Goal: Task Accomplishment & Management: Manage account settings

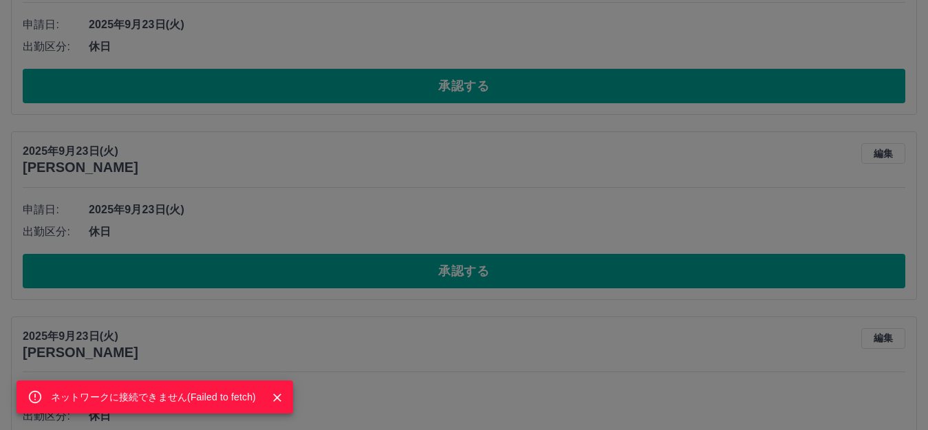
scroll to position [413, 0]
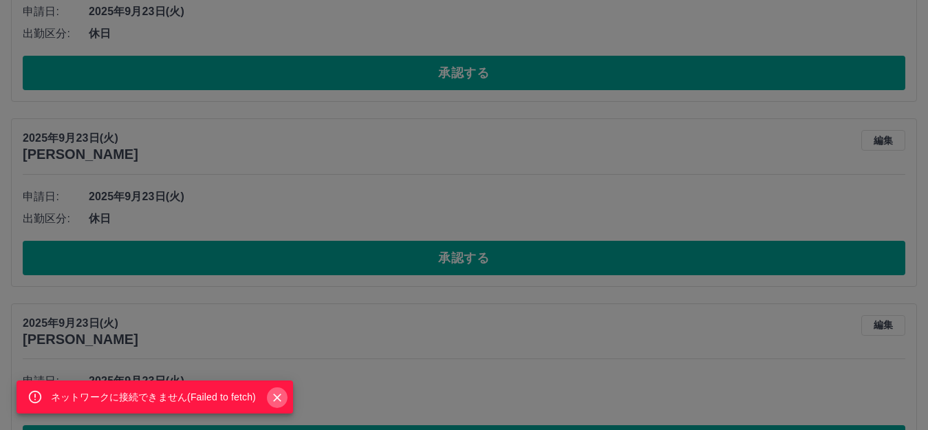
click at [276, 397] on icon "Close" at bounding box center [277, 398] width 8 height 8
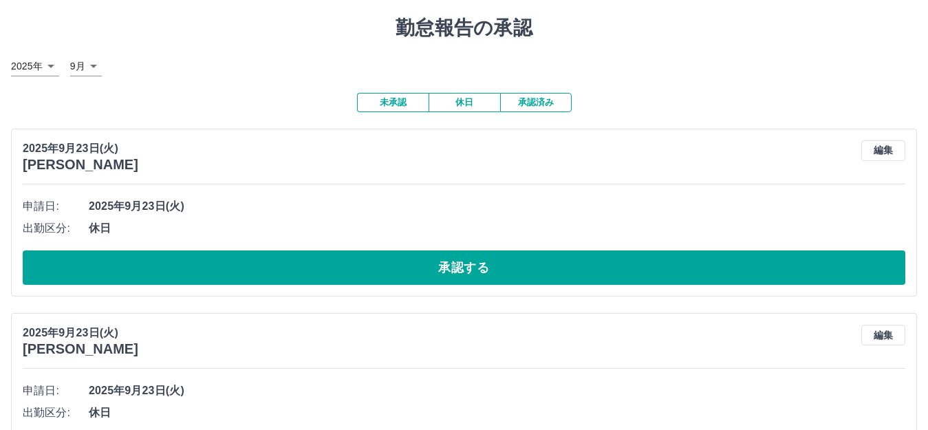
scroll to position [0, 0]
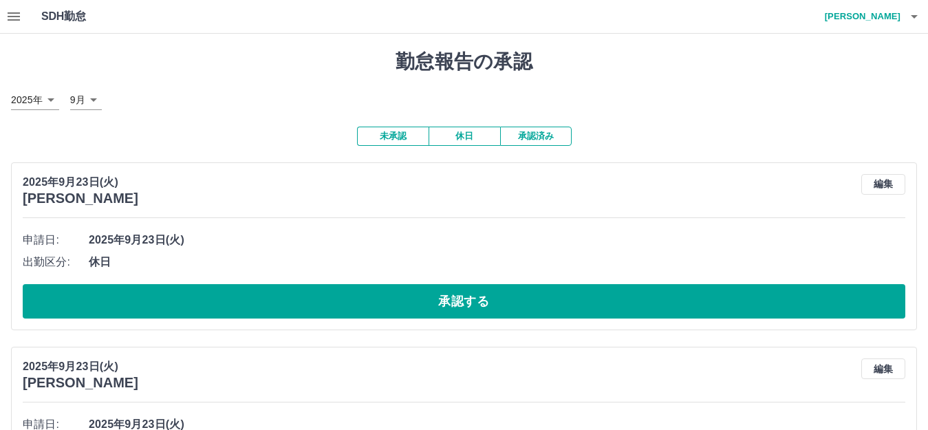
click at [14, 16] on icon "button" at bounding box center [14, 16] width 12 height 8
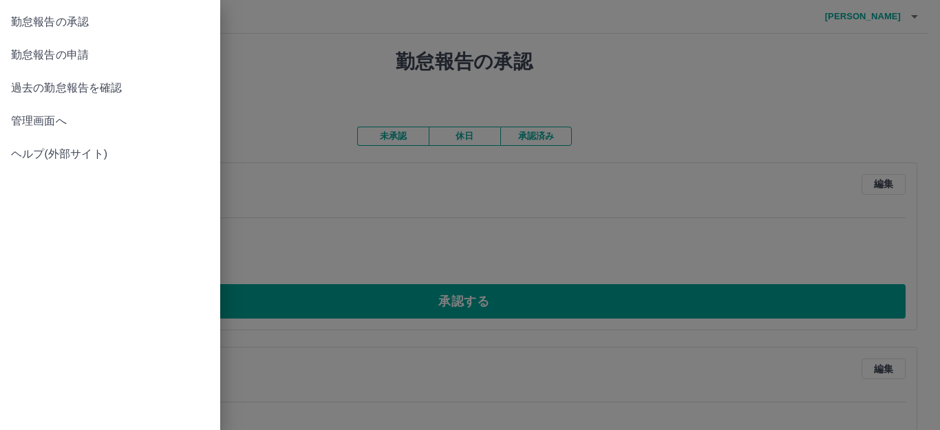
click at [14, 16] on span "勤怠報告の承認" at bounding box center [110, 22] width 198 height 17
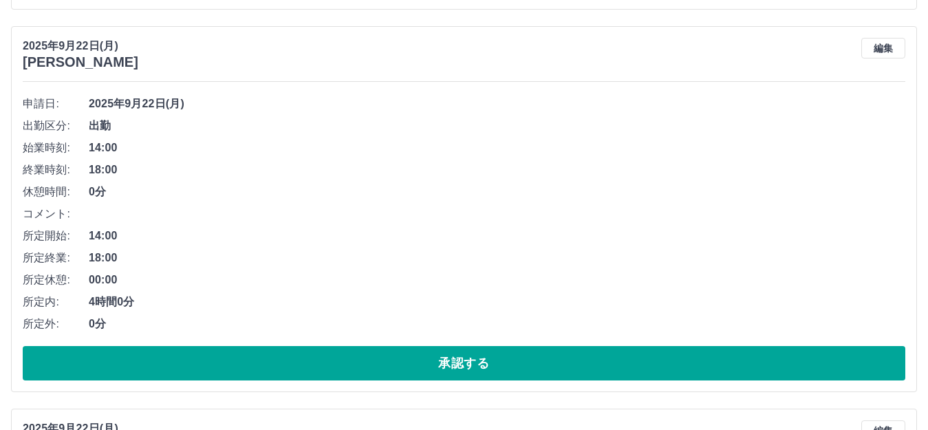
scroll to position [894, 0]
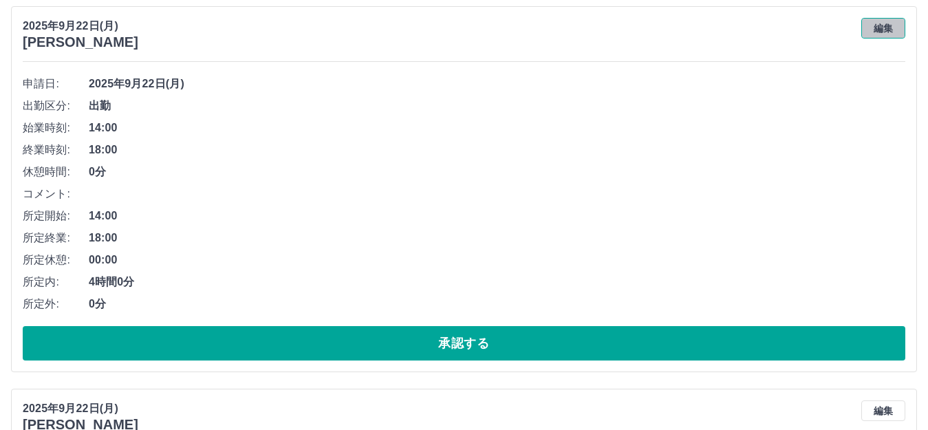
click at [893, 27] on button "編集" at bounding box center [883, 28] width 44 height 21
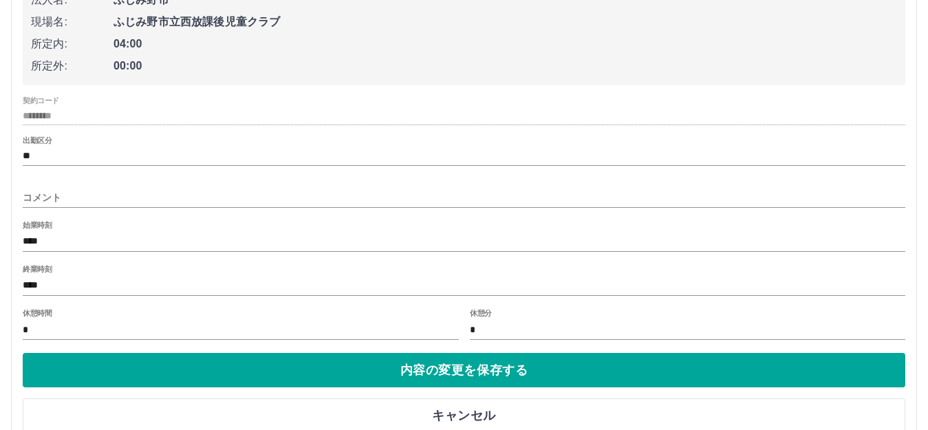
scroll to position [1032, 0]
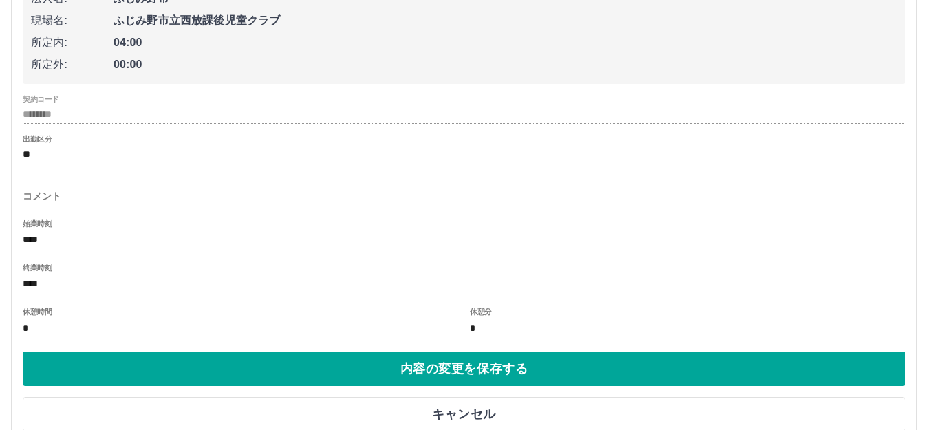
click at [50, 233] on input "****" at bounding box center [464, 240] width 883 height 20
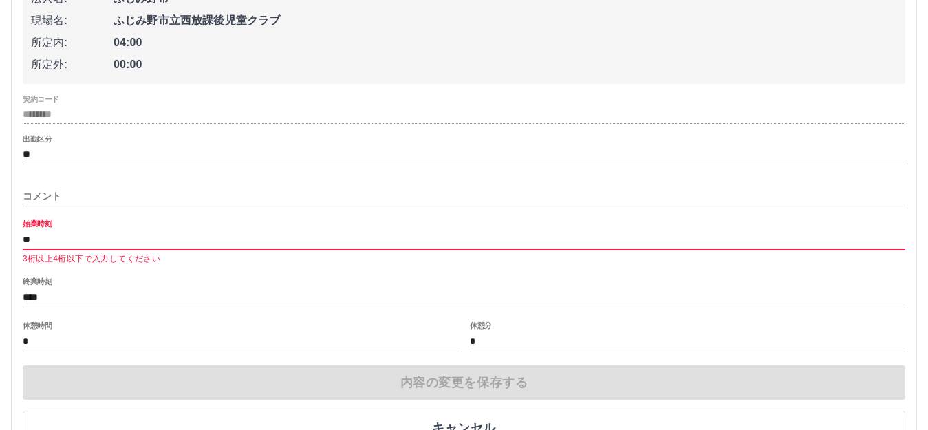
type input "*"
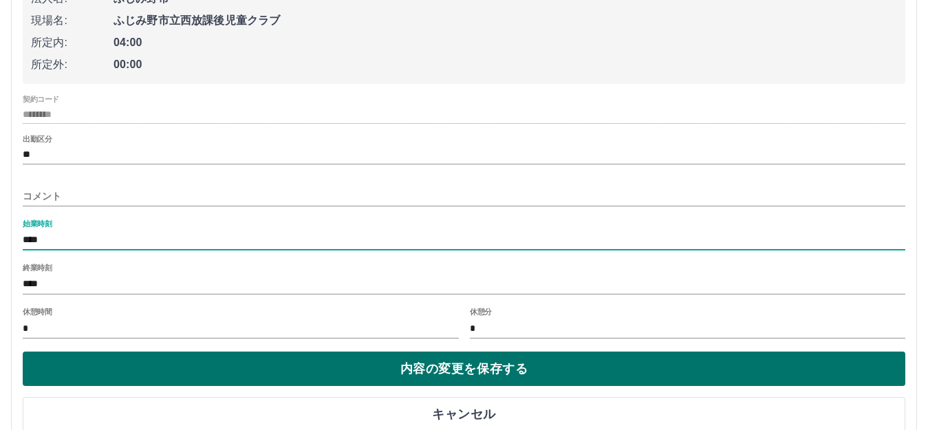
type input "****"
click at [308, 368] on button "内容の変更を保存する" at bounding box center [464, 369] width 883 height 34
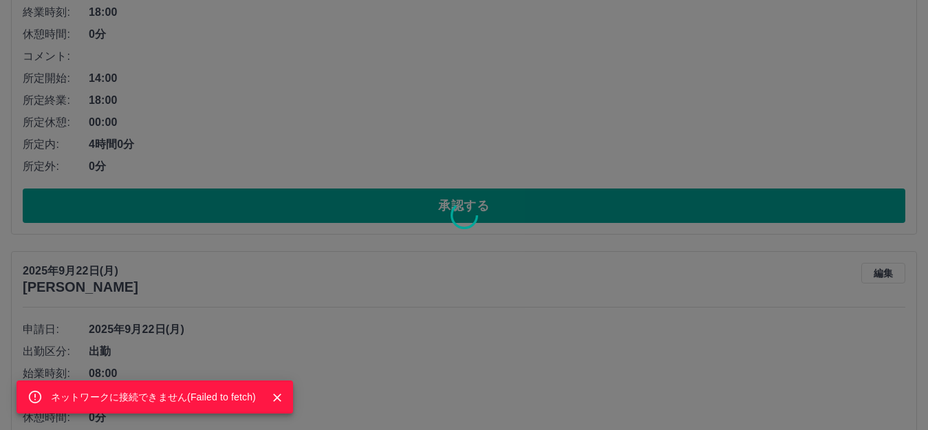
click at [278, 395] on icon "Close" at bounding box center [277, 398] width 14 height 14
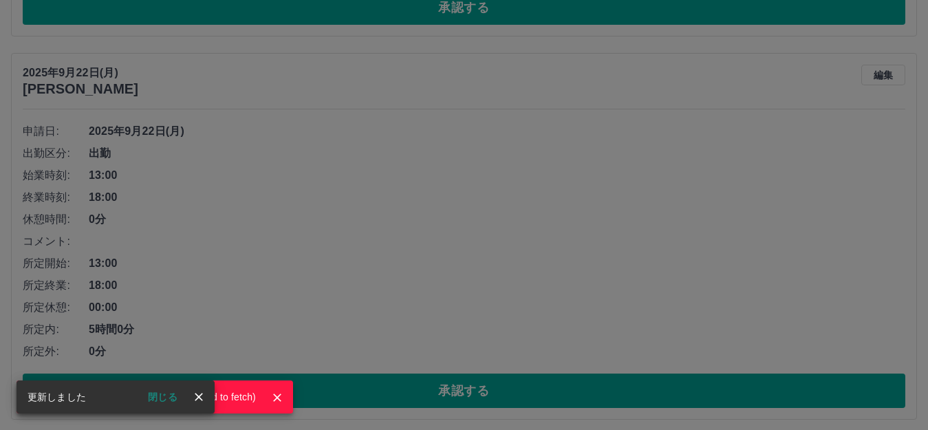
scroll to position [1217, 0]
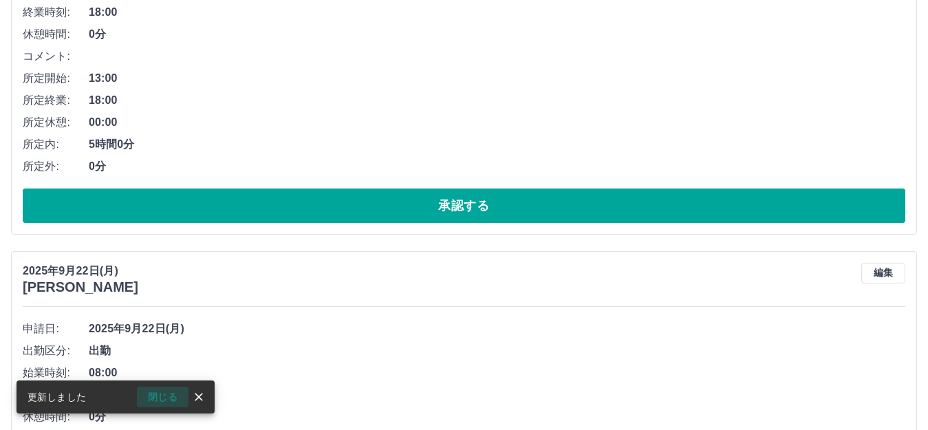
click at [164, 396] on button "閉じる" at bounding box center [163, 397] width 52 height 21
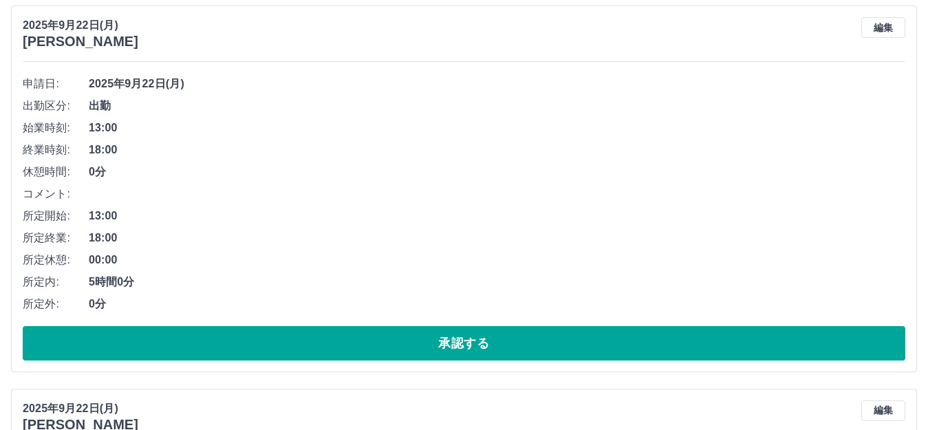
scroll to position [1011, 0]
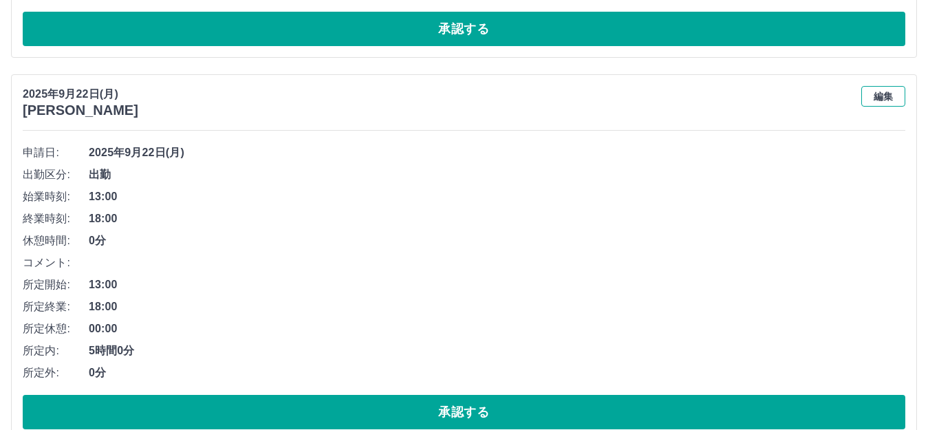
click at [879, 94] on button "編集" at bounding box center [883, 96] width 44 height 21
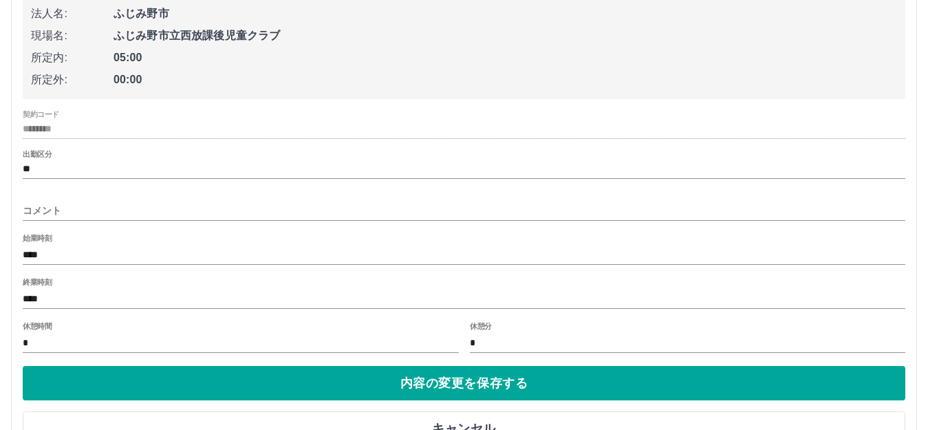
scroll to position [1217, 0]
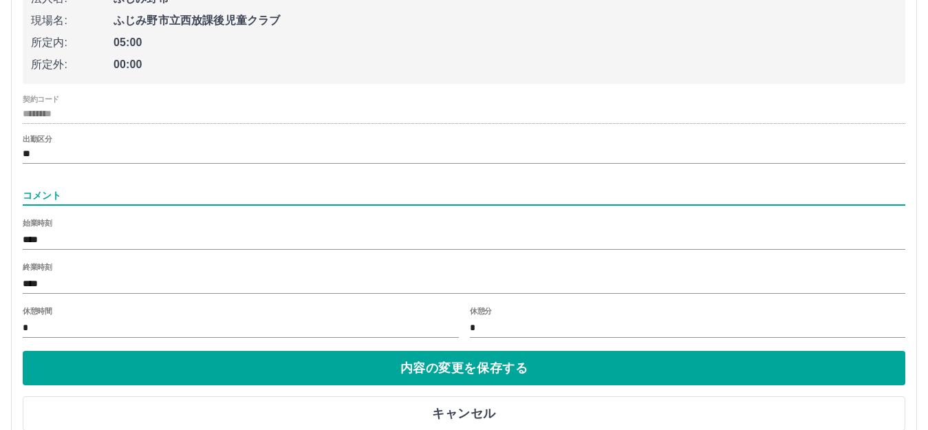
click at [201, 190] on input "コメント" at bounding box center [464, 196] width 883 height 20
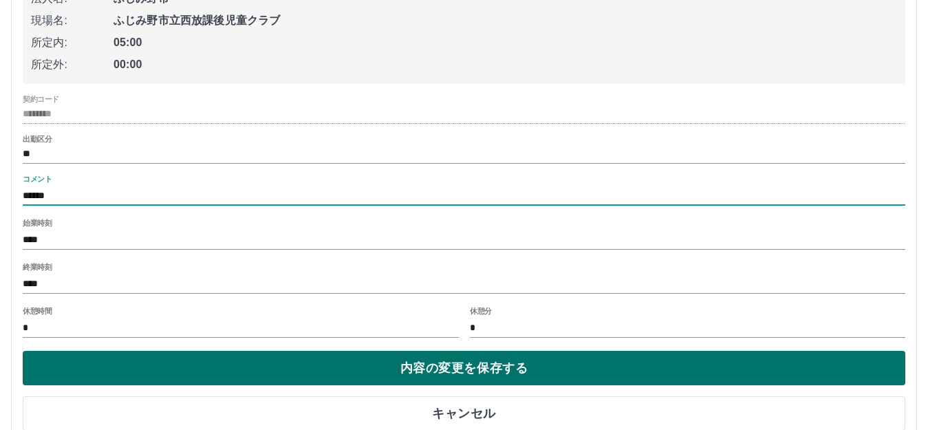
type input "******"
click at [291, 367] on button "内容の変更を保存する" at bounding box center [464, 368] width 883 height 34
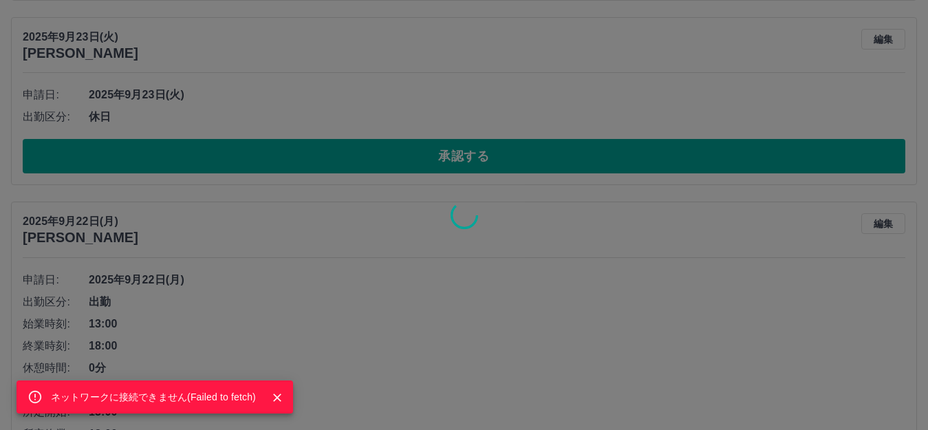
scroll to position [804, 0]
